Goal: Information Seeking & Learning: Learn about a topic

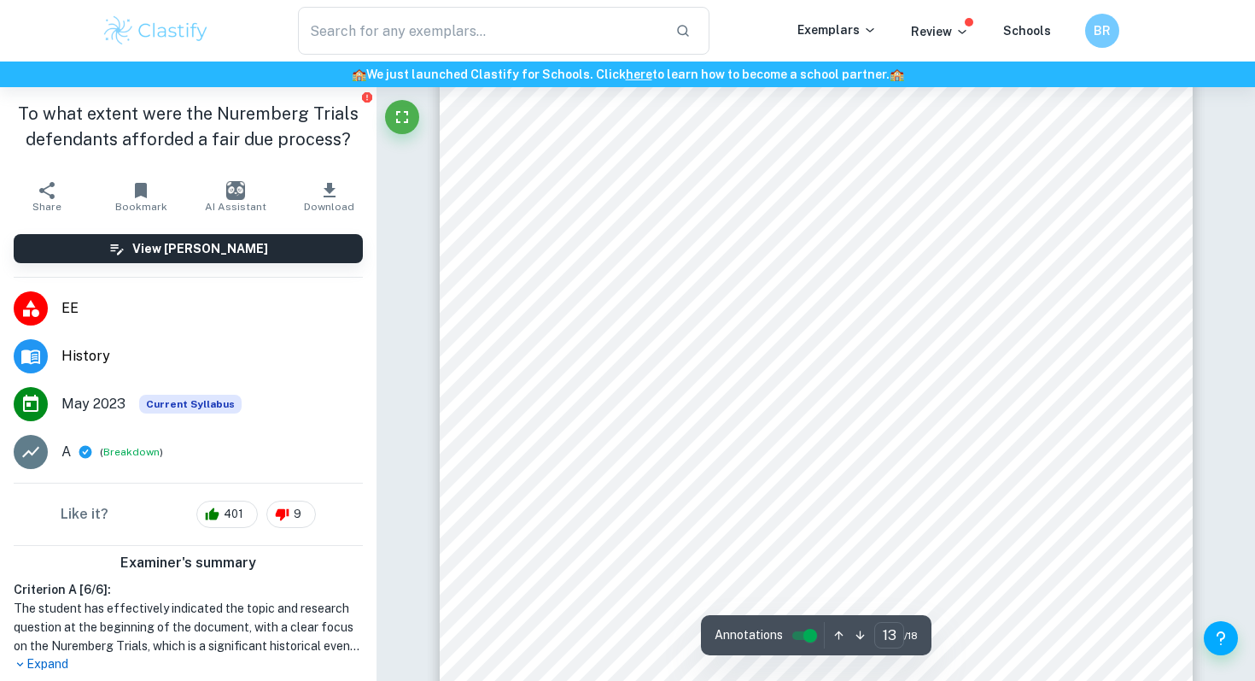
scroll to position [13175, 0]
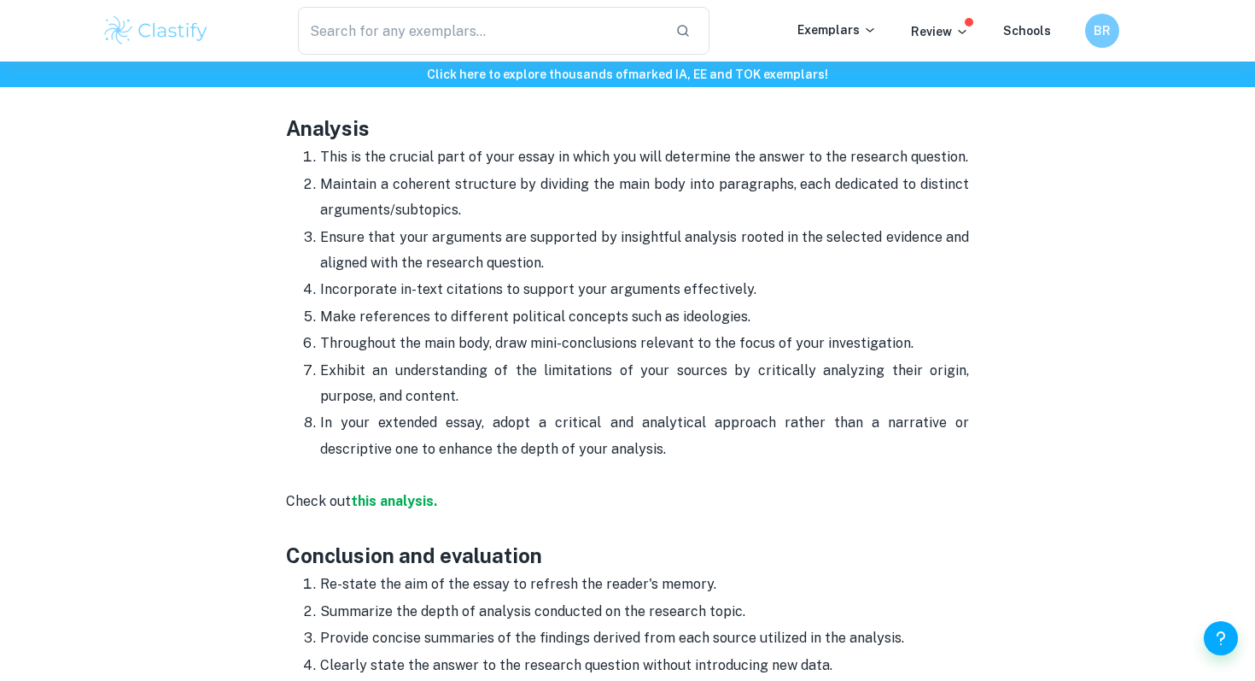
scroll to position [2476, 0]
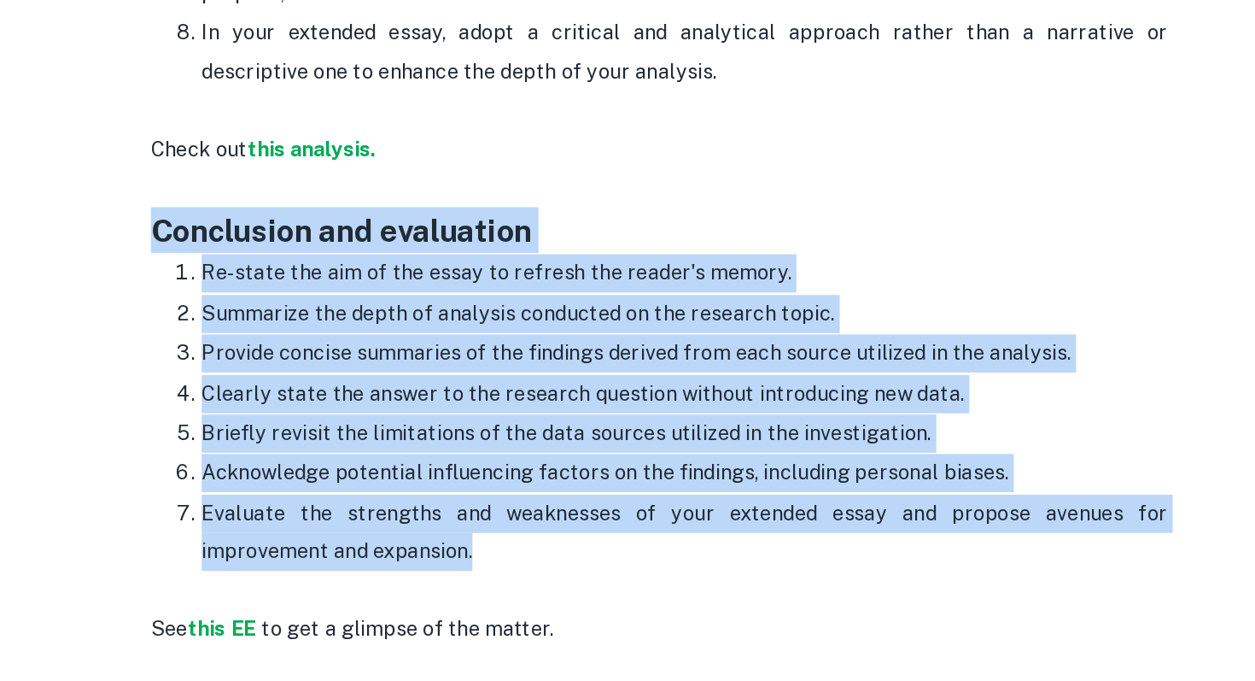
drag, startPoint x: 283, startPoint y: 309, endPoint x: 648, endPoint y: 515, distance: 419.4
copy div "Conclusion and evaluation Re-state the aim of the essay to refresh the reader's…"
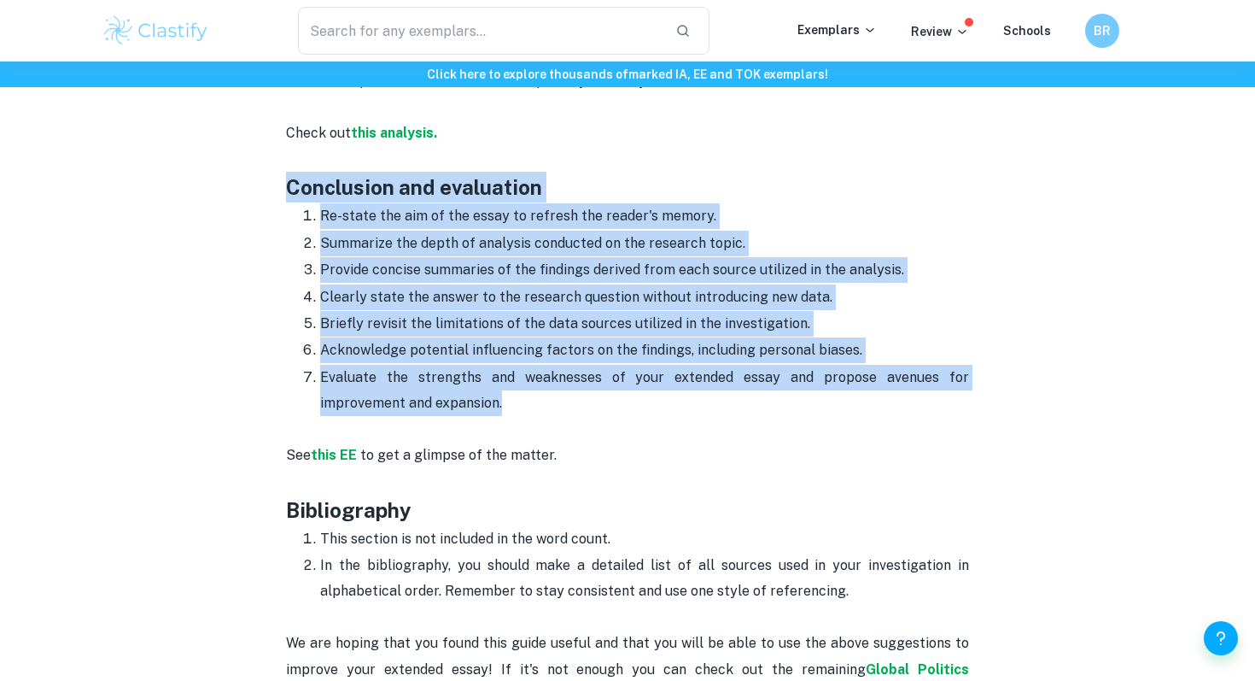
scroll to position [2534, 0]
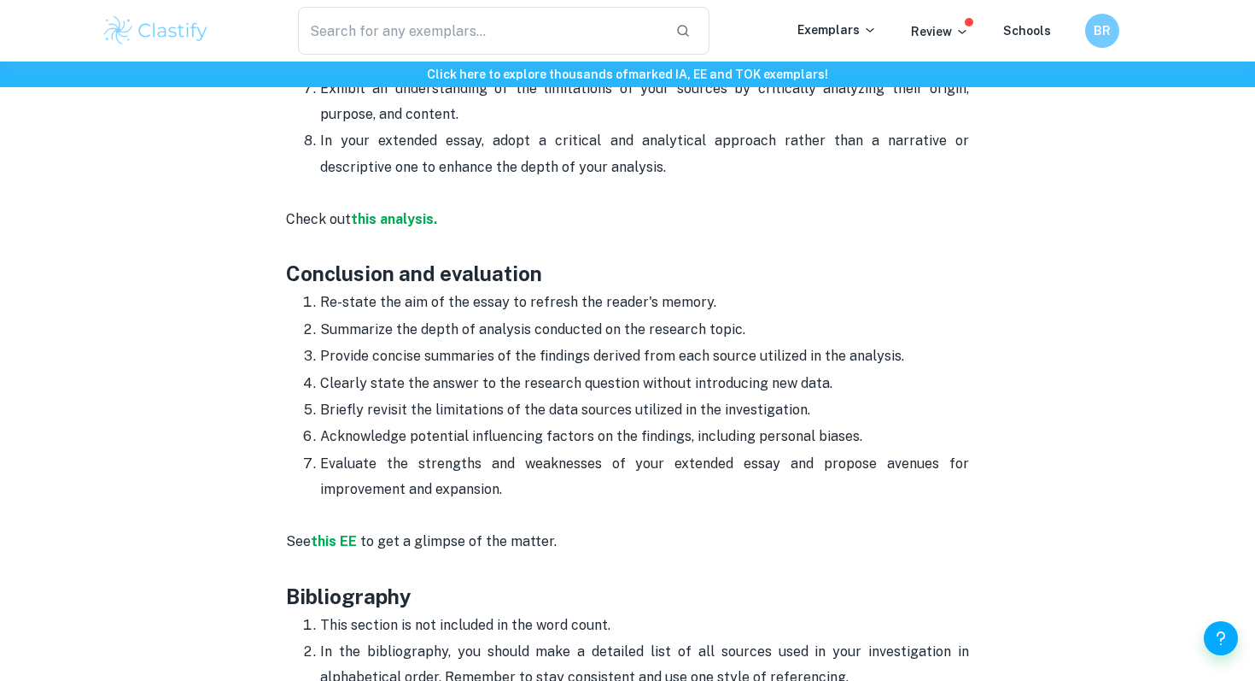
click at [543, 502] on p "See this EE to get a glimpse of the matter." at bounding box center [627, 528] width 683 height 52
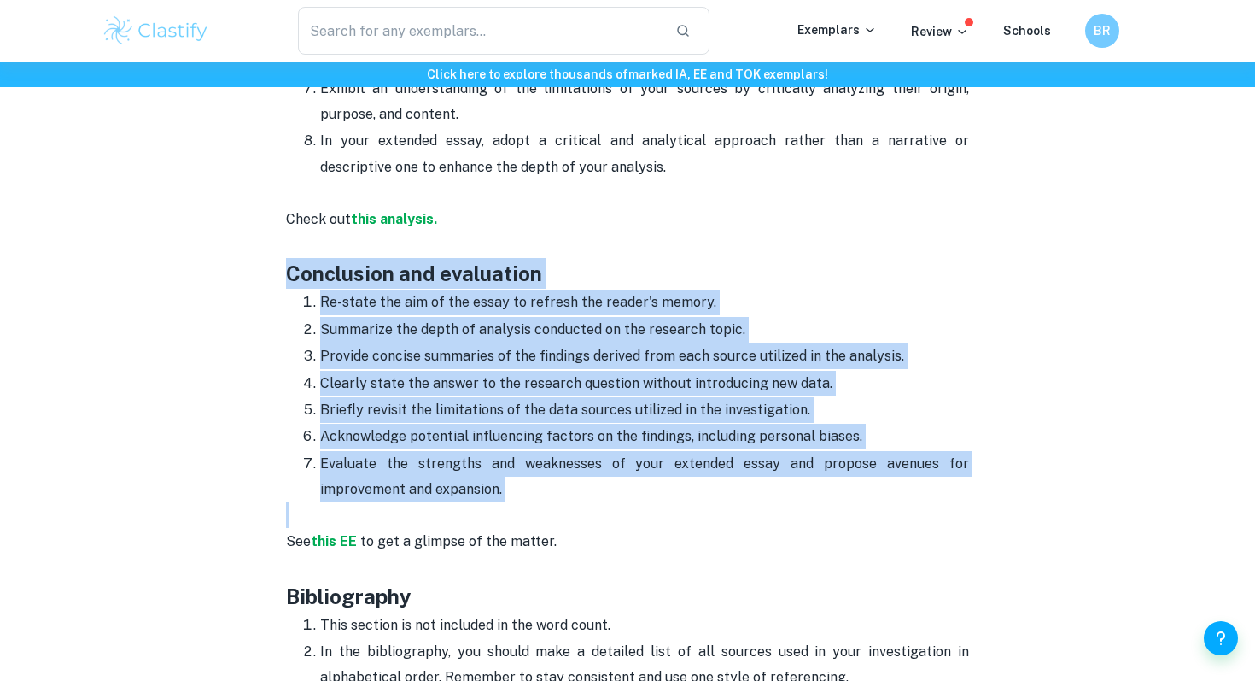
drag, startPoint x: 523, startPoint y: 489, endPoint x: 272, endPoint y: 259, distance: 340.9
copy div "Conclusion and evaluation Re-state the aim of the essay to refresh the reader's…"
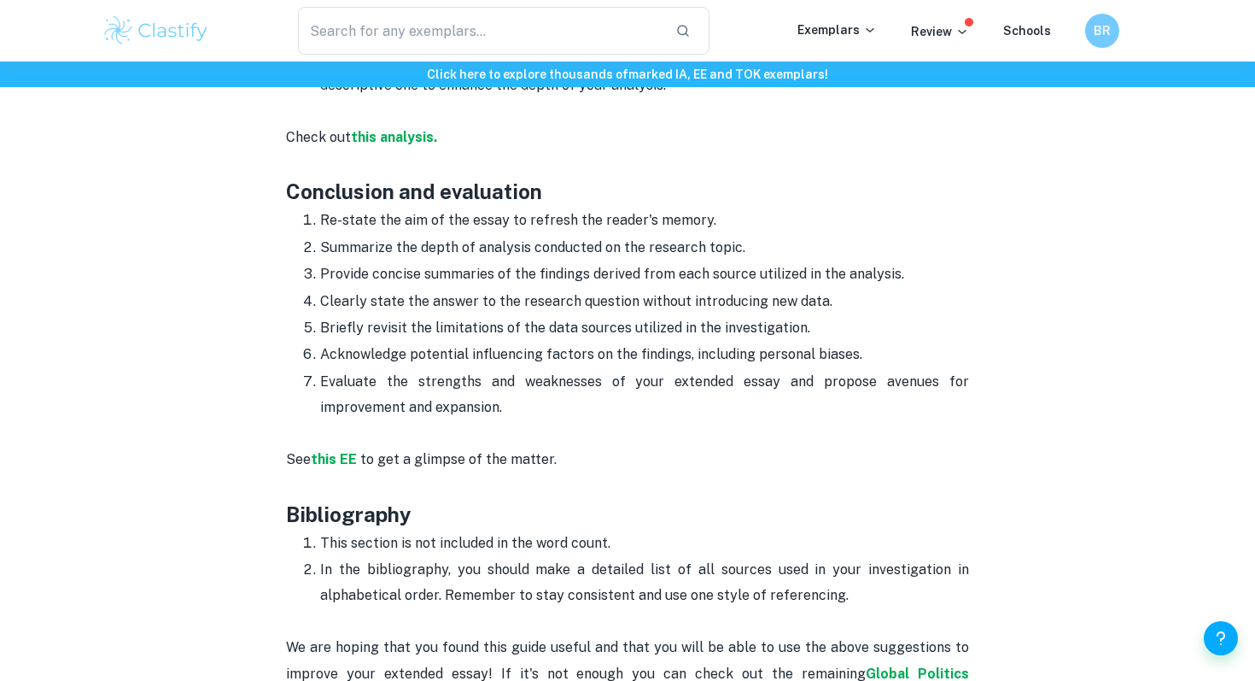
scroll to position [2542, 0]
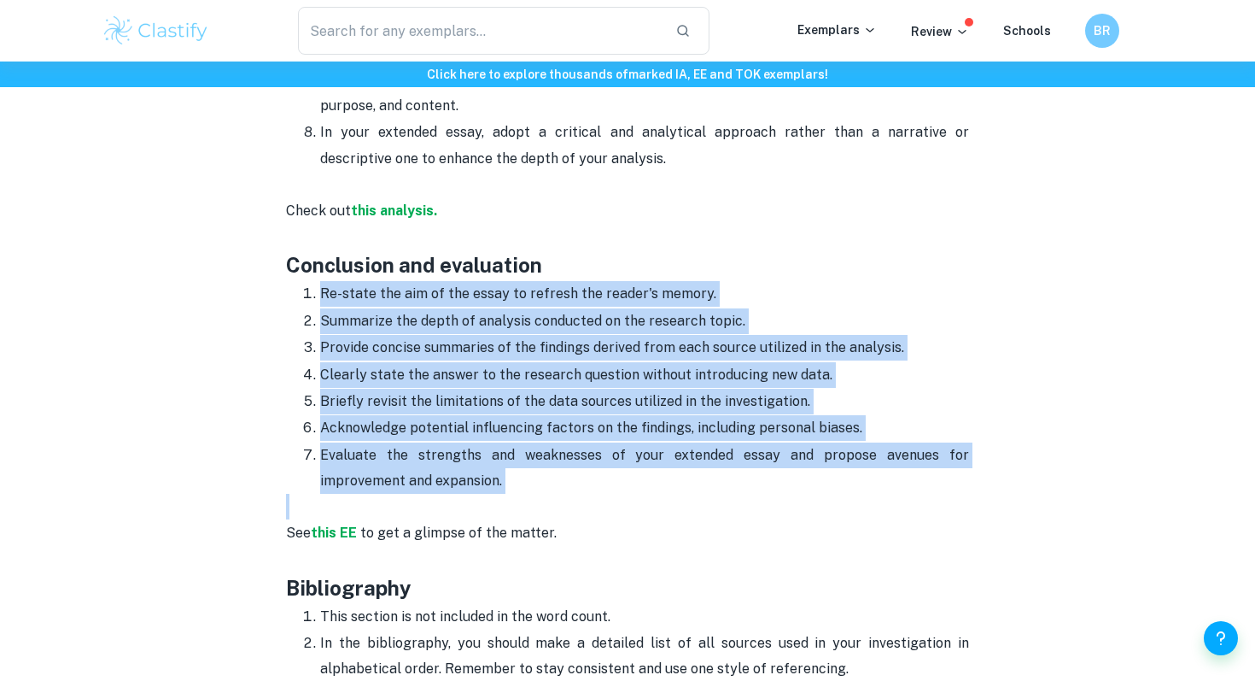
drag, startPoint x: 434, startPoint y: 468, endPoint x: 315, endPoint y: 274, distance: 227.3
copy ol "Re-state the aim of the essay to refresh the reader's memory. Summarize the dep…"
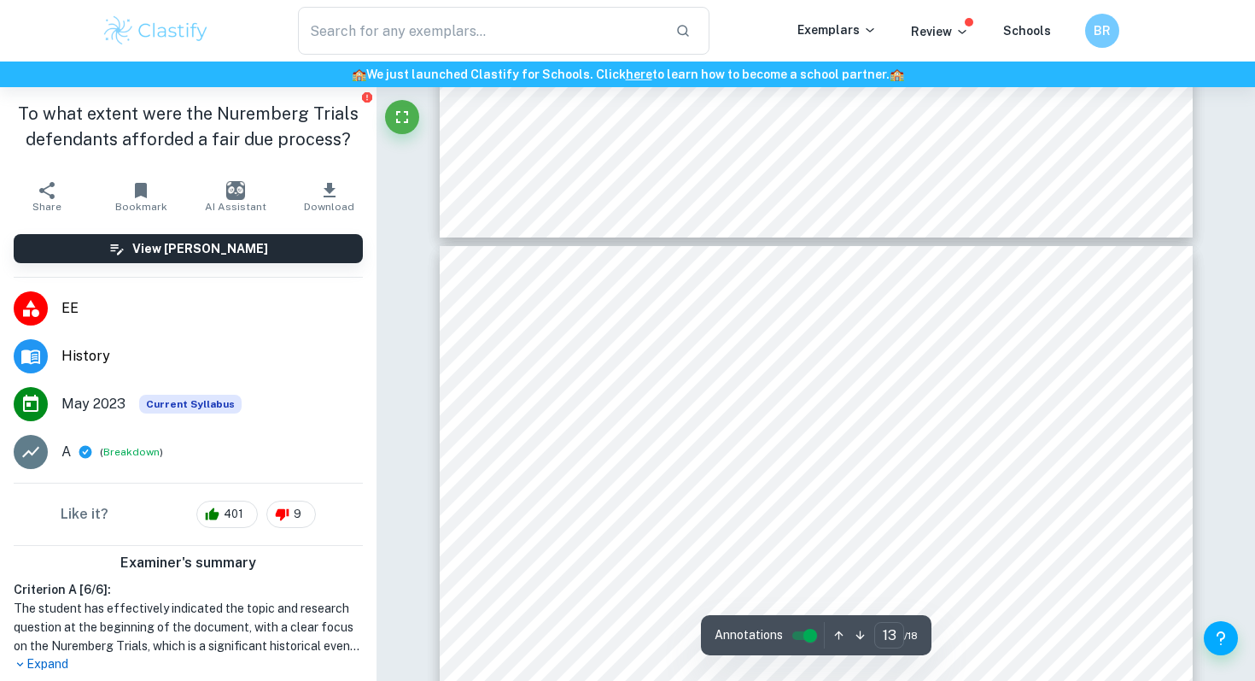
scroll to position [14073, 0]
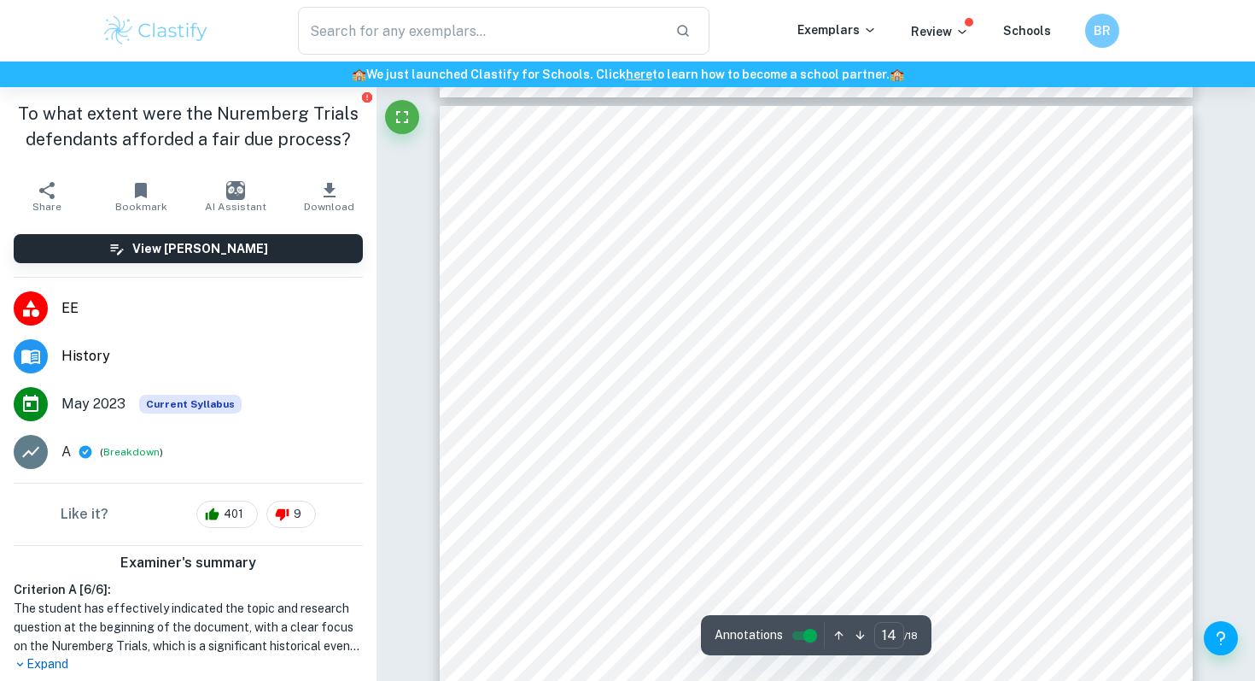
drag, startPoint x: 564, startPoint y: 332, endPoint x: 627, endPoint y: 331, distance: 62.3
click at [628, 331] on div "14 assistance of some of the best German legal minds which were granted with ex…" at bounding box center [816, 638] width 753 height 1065
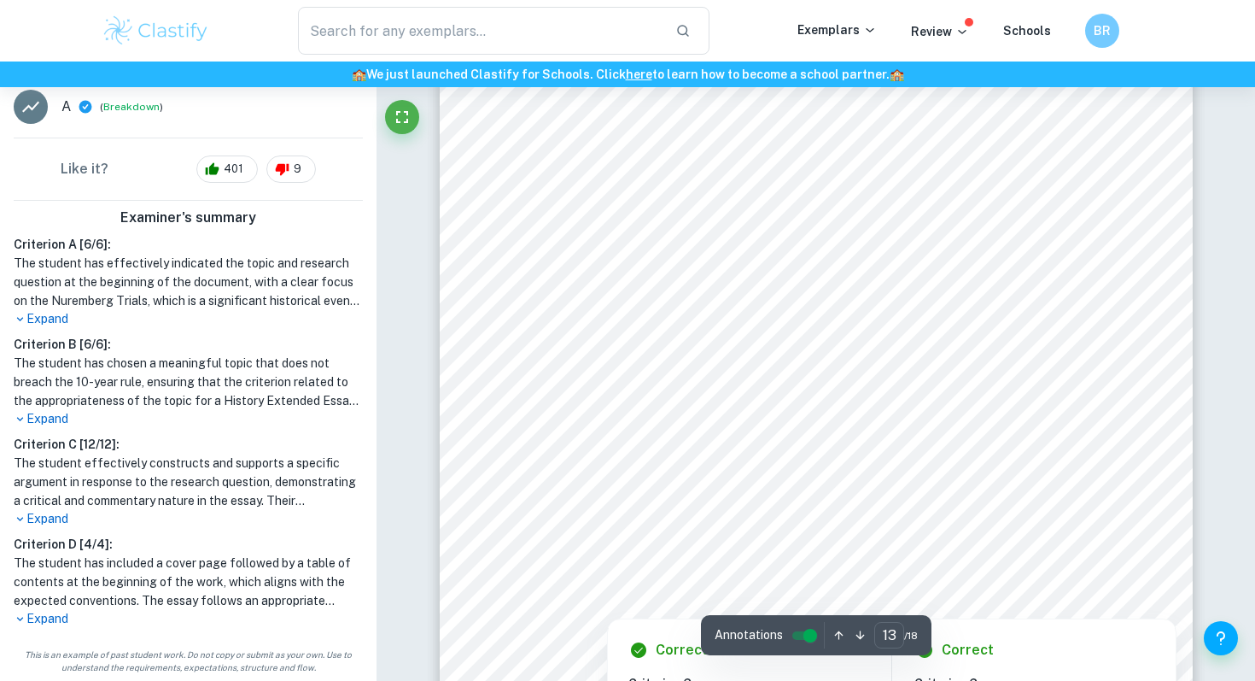
scroll to position [13338, 0]
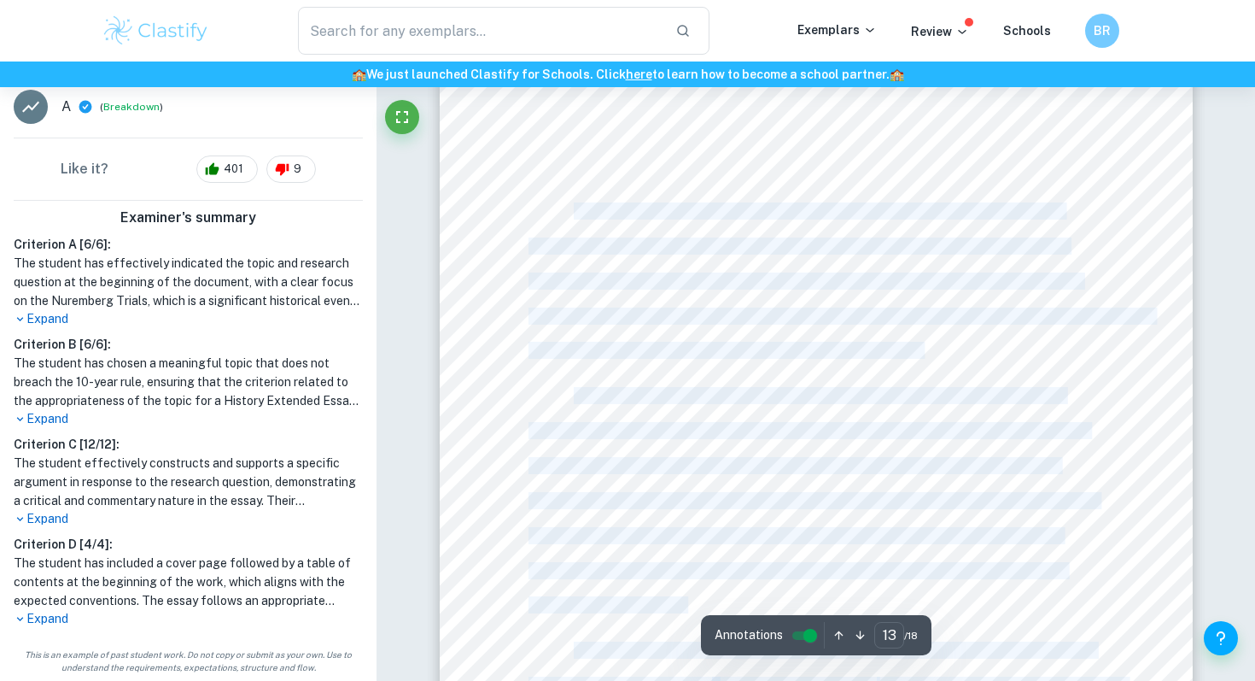
drag, startPoint x: 576, startPoint y: 208, endPoint x: 923, endPoint y: 350, distance: 375.3
click at [923, 350] on div "13 according to McKeown (2014), 89significantly compromised the equality (and t…" at bounding box center [816, 300] width 753 height 1065
copy div "The Nuremberg Trials marked the beginning of the development of international c…"
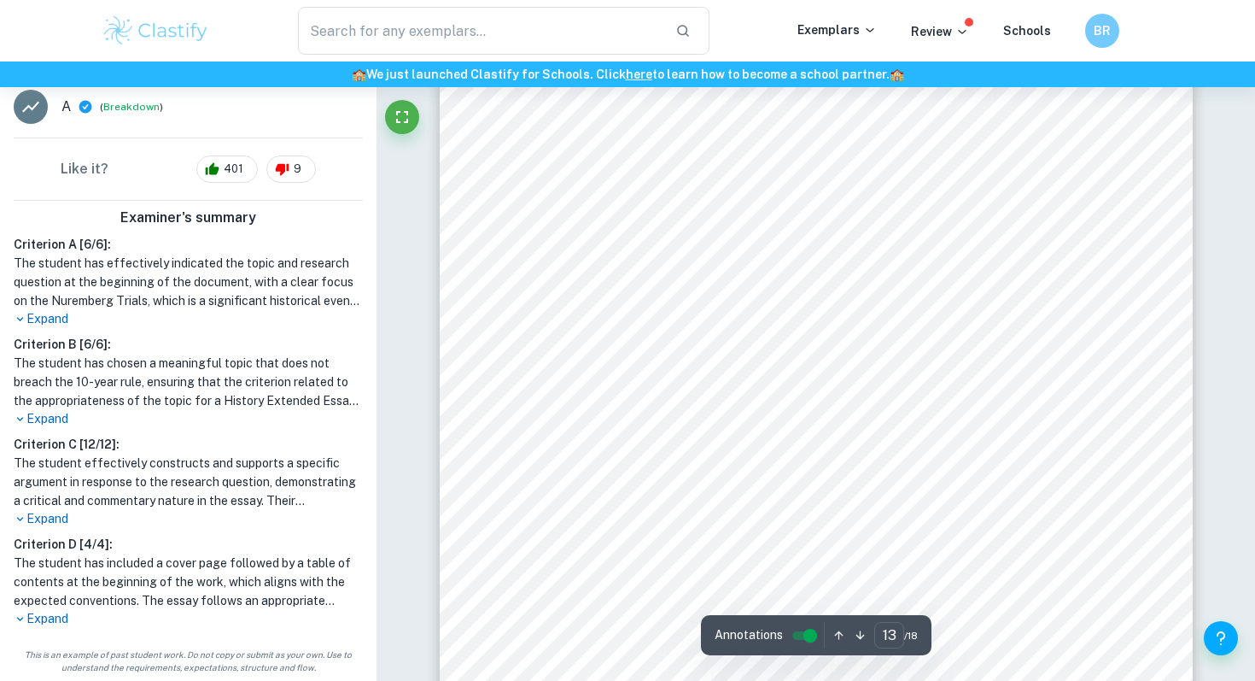
click at [980, 336] on div "13 according to McKeown (2014), 89significantly compromised the equality (and t…" at bounding box center [816, 300] width 753 height 1065
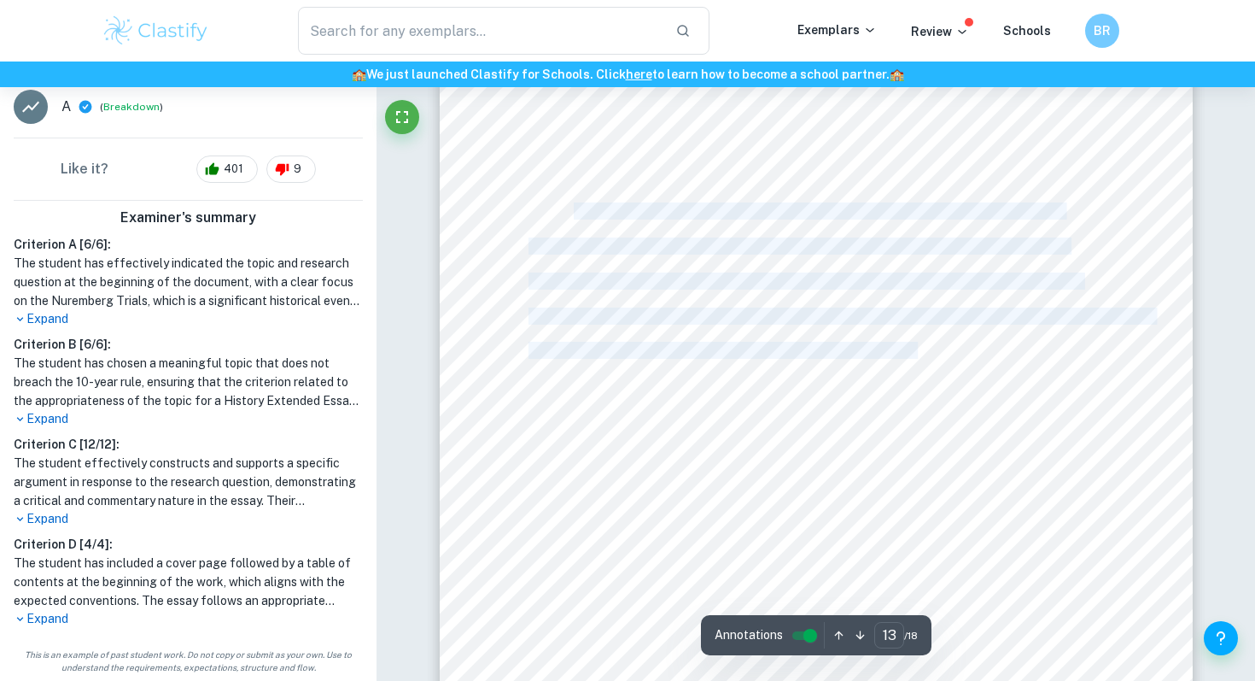
drag, startPoint x: 920, startPoint y: 353, endPoint x: 575, endPoint y: 213, distance: 372.0
click at [575, 213] on div "13 according to McKeown (2014), 89significantly compromised the equality (and t…" at bounding box center [816, 300] width 753 height 1065
copy div "The Nuremberg Trials marked the beginning of the development of international c…"
